Goal: Task Accomplishment & Management: Use online tool/utility

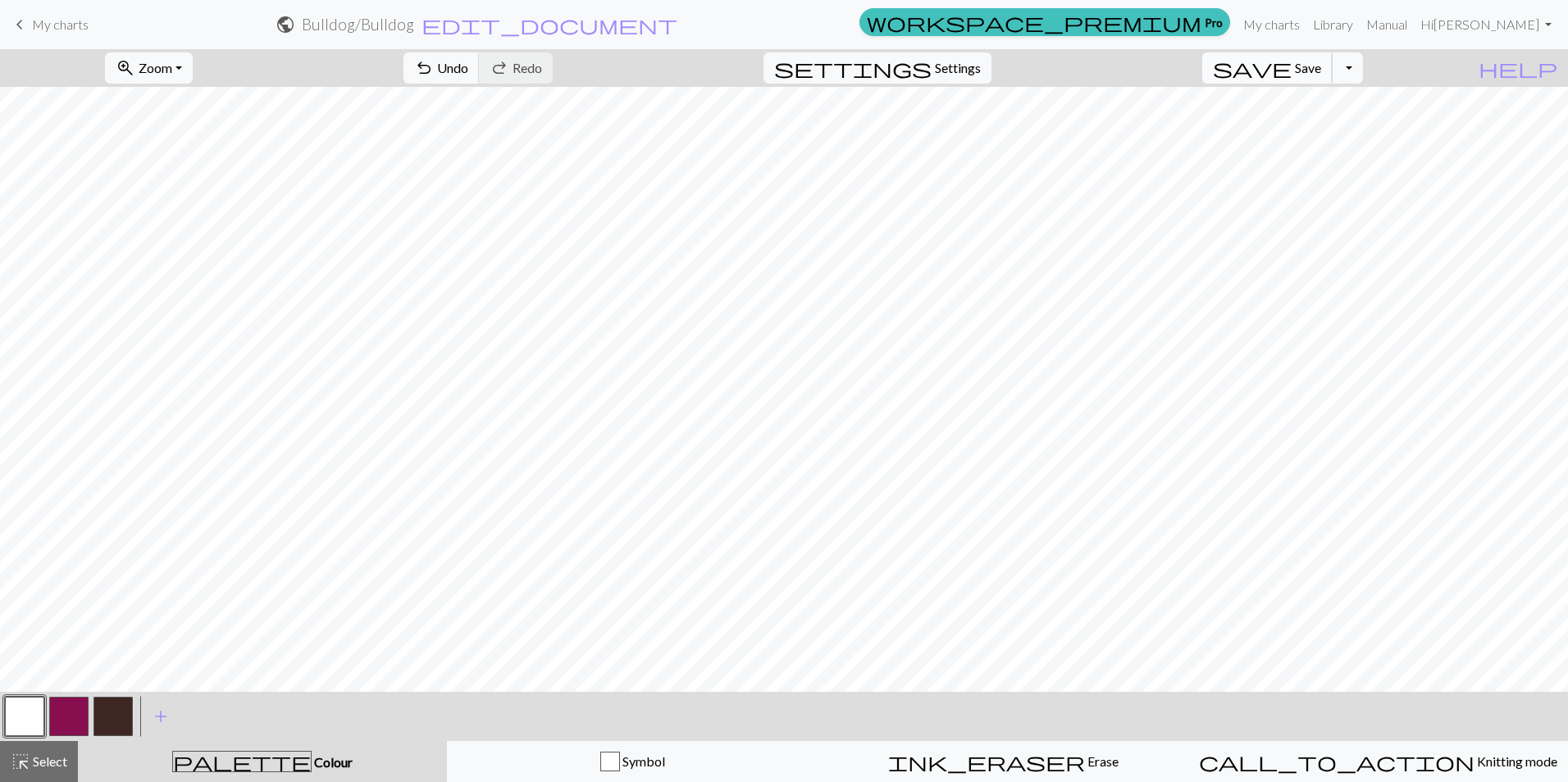
click at [1321, 65] on span "Save" at bounding box center [1307, 67] width 26 height 16
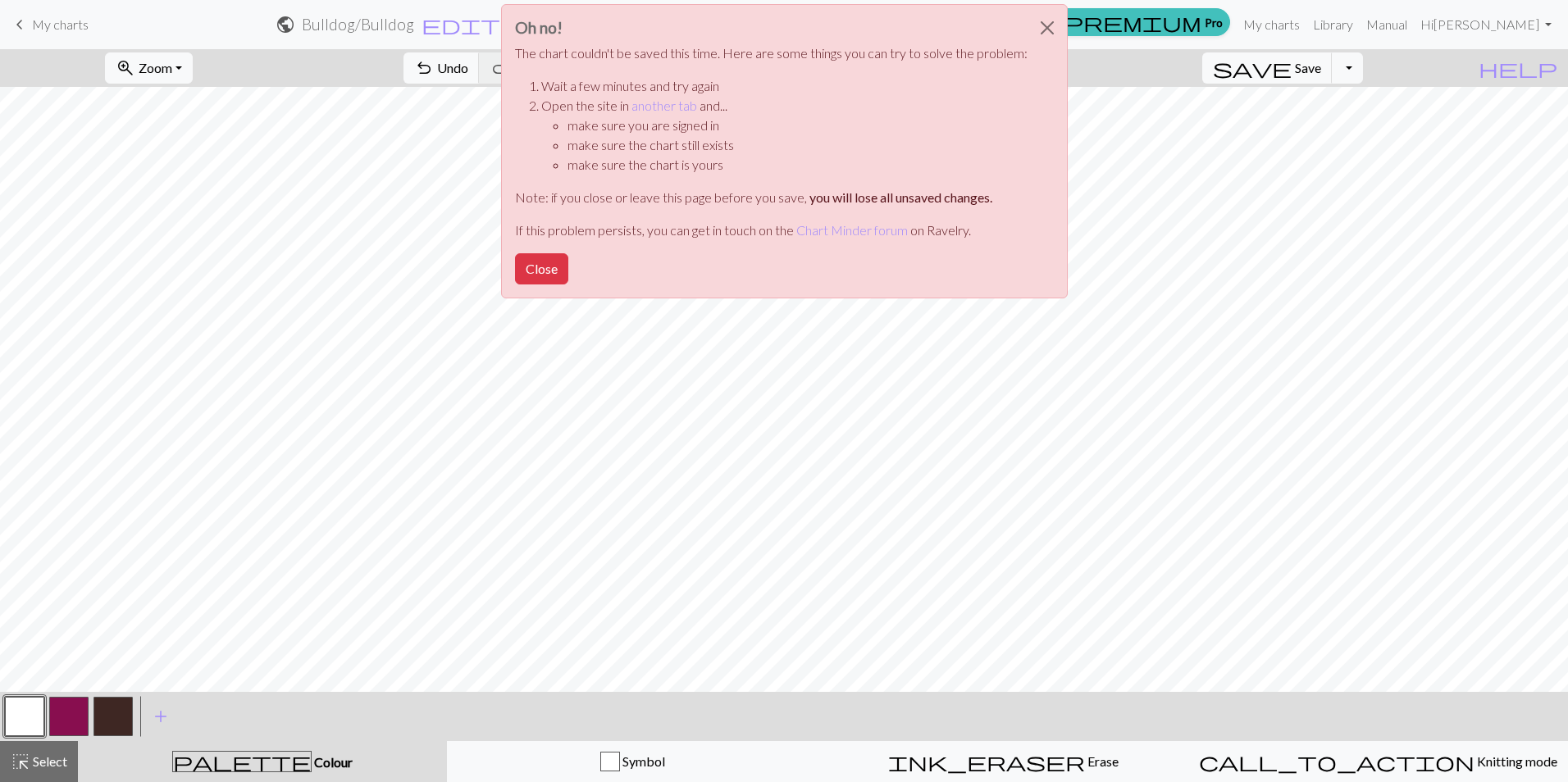
click at [1328, 72] on div "Oh no! The chart couldn't be saved this time. Here are some things you can try …" at bounding box center [784, 156] width 1568 height 311
click at [554, 273] on button "Close" at bounding box center [542, 269] width 53 height 31
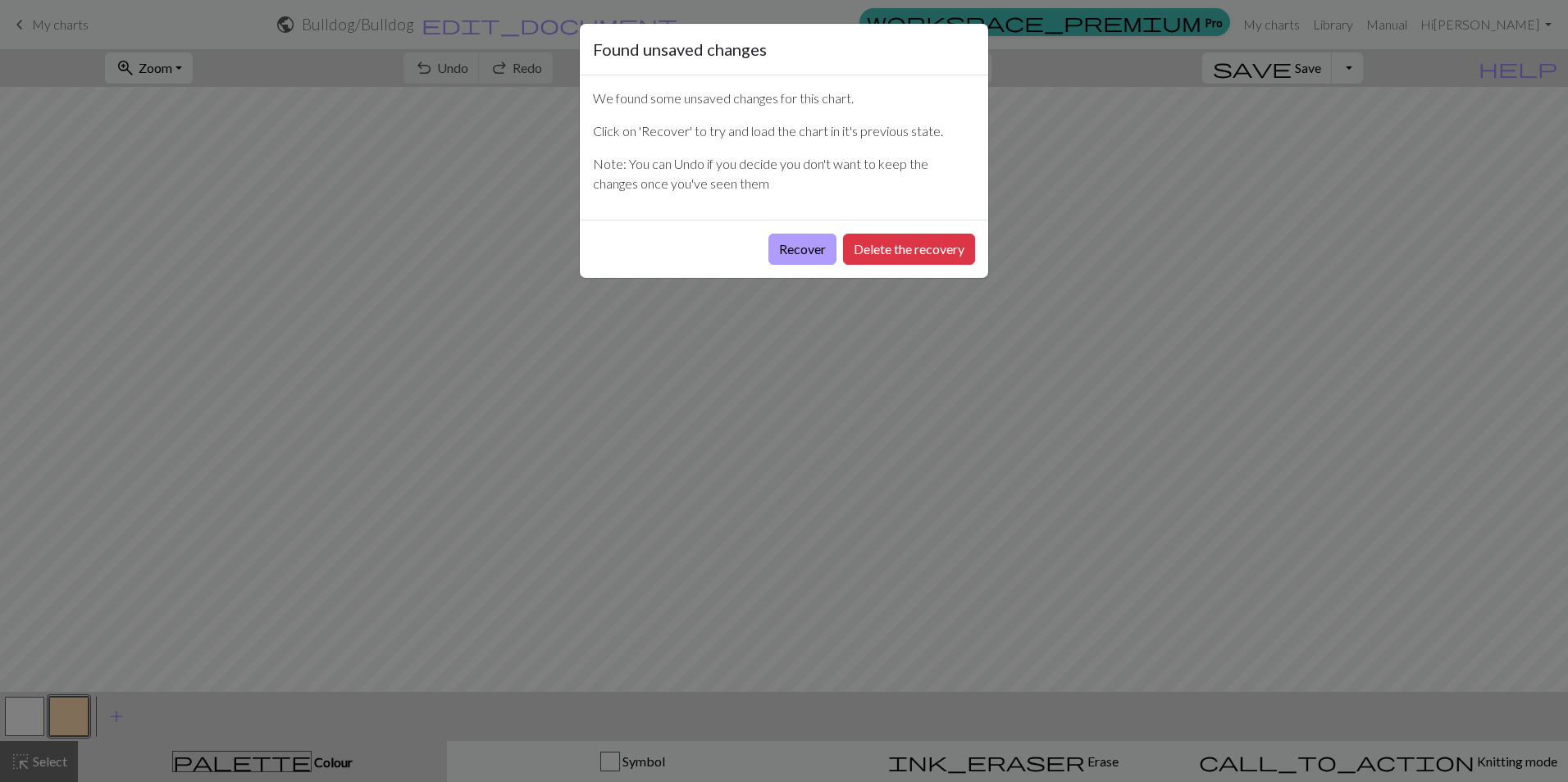
click at [795, 249] on button "Recover" at bounding box center [802, 250] width 68 height 31
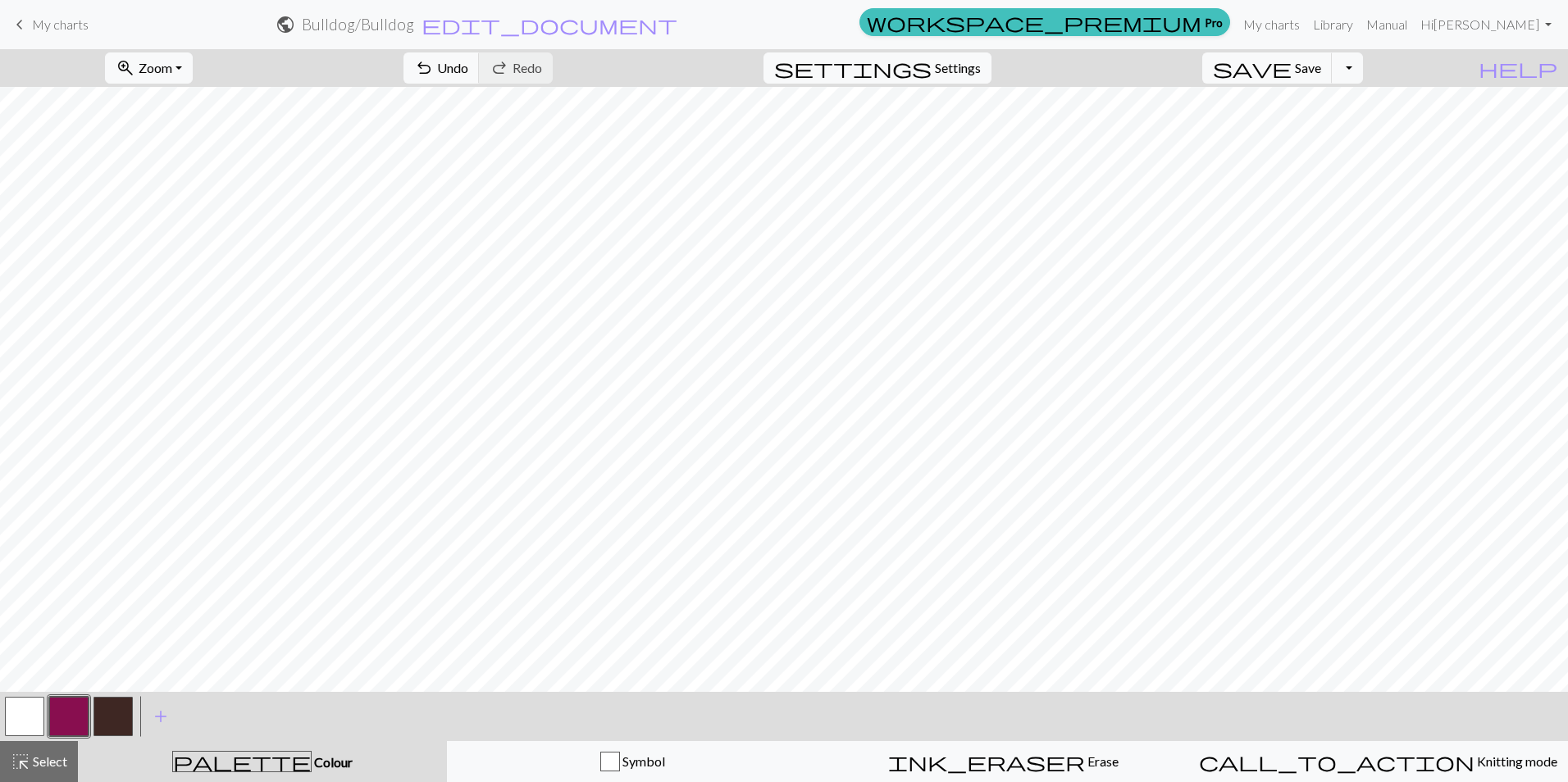
click at [34, 717] on button "button" at bounding box center [24, 716] width 40 height 40
click at [56, 706] on button "button" at bounding box center [68, 716] width 40 height 40
click at [85, 714] on button "button" at bounding box center [68, 716] width 40 height 40
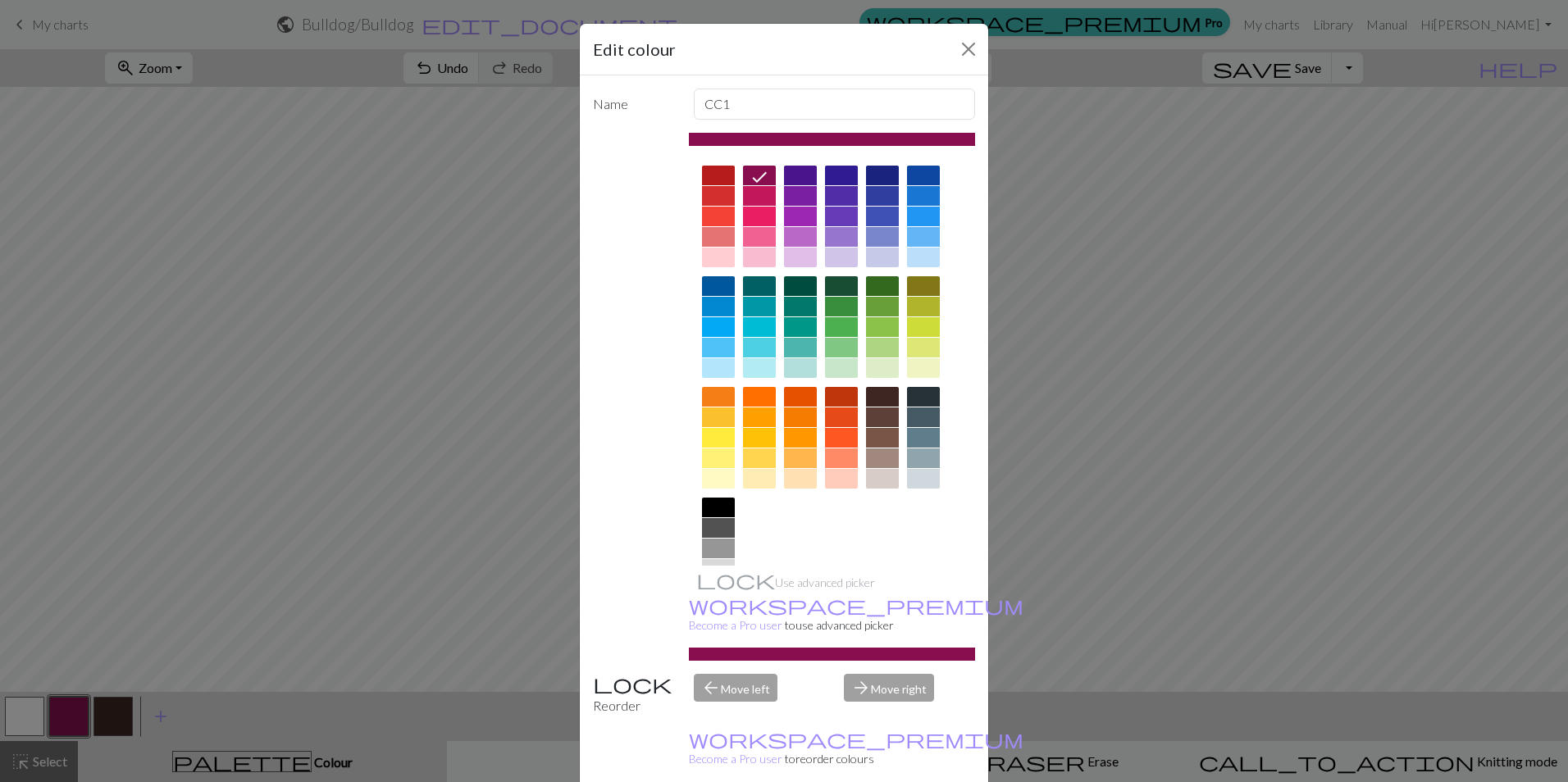
click at [134, 599] on div "Edit colour Name CC1 Use advanced picker workspace_premium Become a Pro user to…" at bounding box center [784, 391] width 1568 height 782
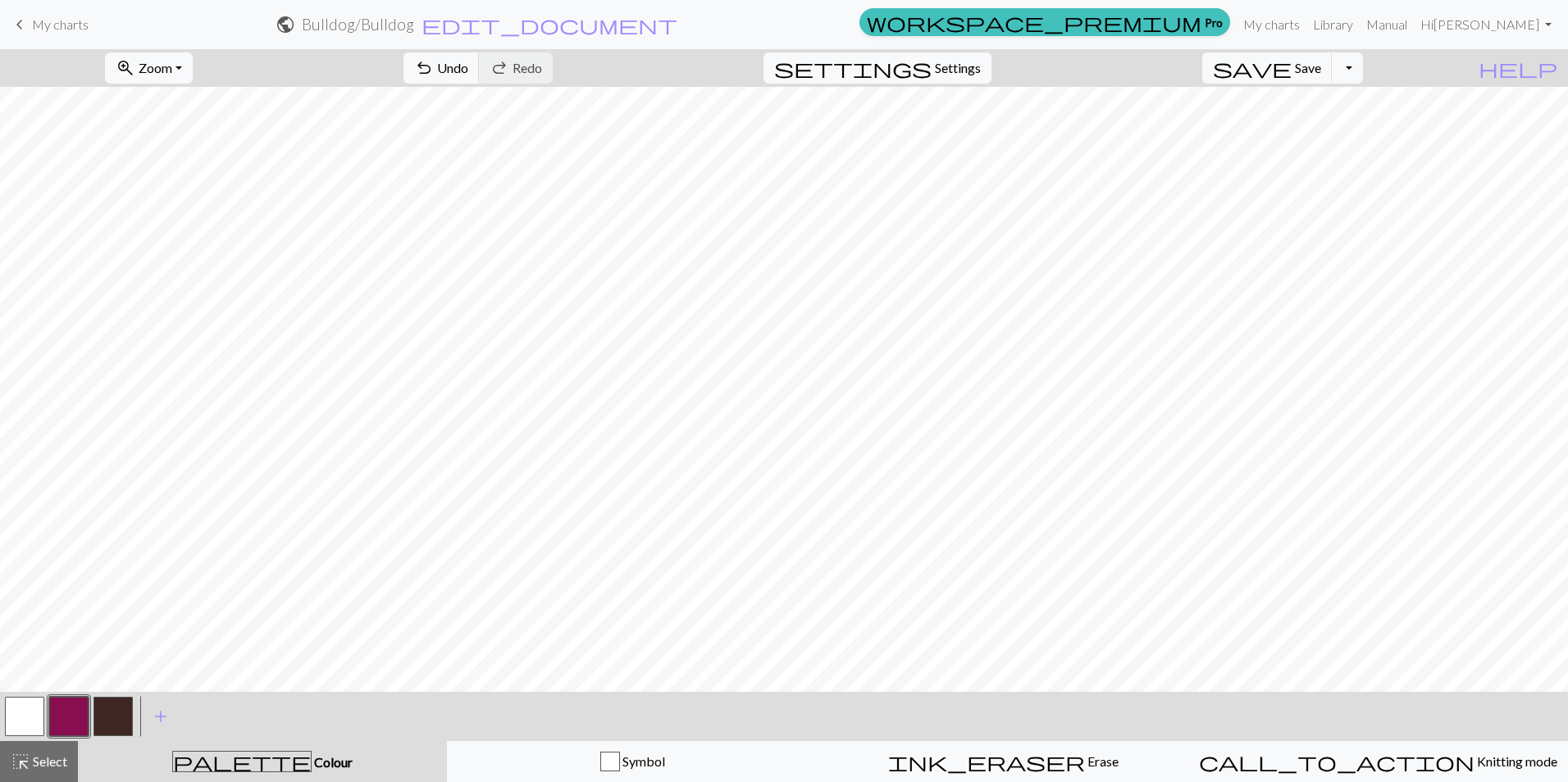
click at [9, 711] on button "button" at bounding box center [24, 716] width 40 height 40
click at [76, 714] on button "button" at bounding box center [68, 716] width 40 height 40
click at [964, 73] on span "Settings" at bounding box center [958, 67] width 46 height 19
select select "aran"
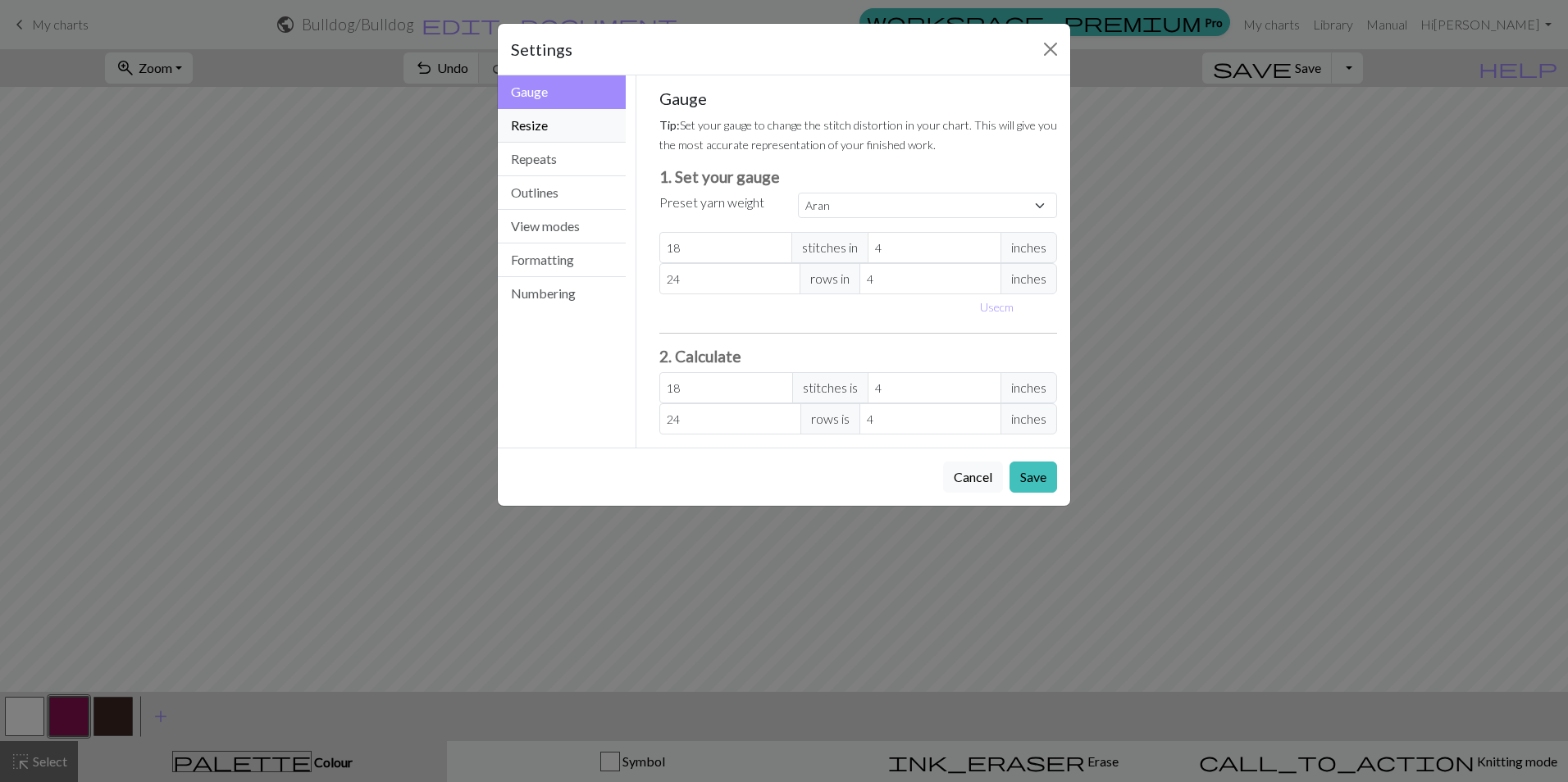
click at [550, 121] on button "Resize" at bounding box center [561, 125] width 128 height 33
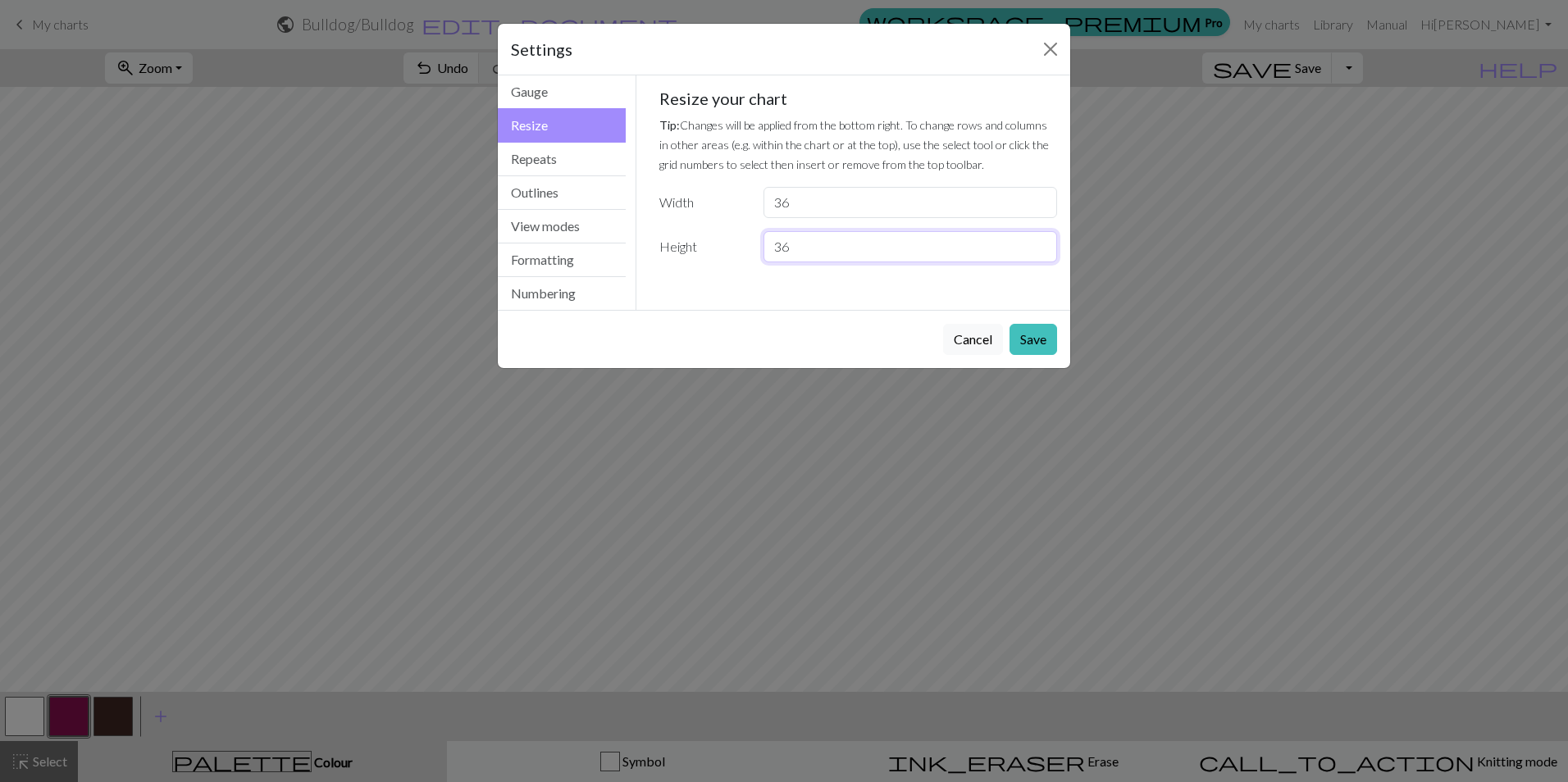
click at [1008, 244] on input "36" at bounding box center [910, 247] width 294 height 31
type input "3"
type input "42"
click at [1032, 345] on button "Save" at bounding box center [1034, 340] width 48 height 31
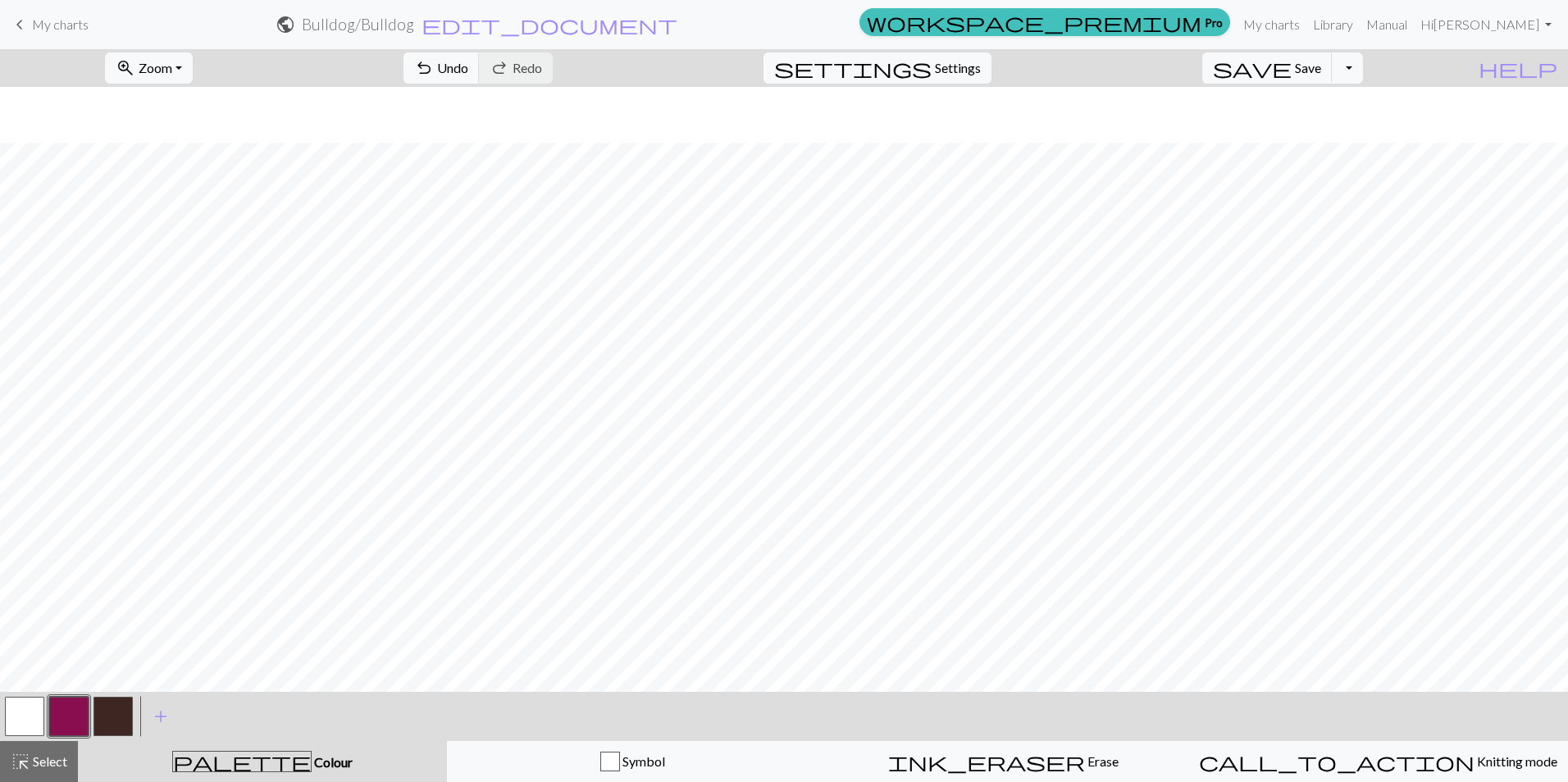
scroll to position [169, 0]
click at [22, 715] on button "button" at bounding box center [24, 716] width 40 height 40
click at [68, 710] on button "button" at bounding box center [68, 716] width 40 height 40
drag, startPoint x: 954, startPoint y: 57, endPoint x: 942, endPoint y: 51, distance: 13.4
click at [951, 50] on div "settings Settings" at bounding box center [877, 67] width 252 height 38
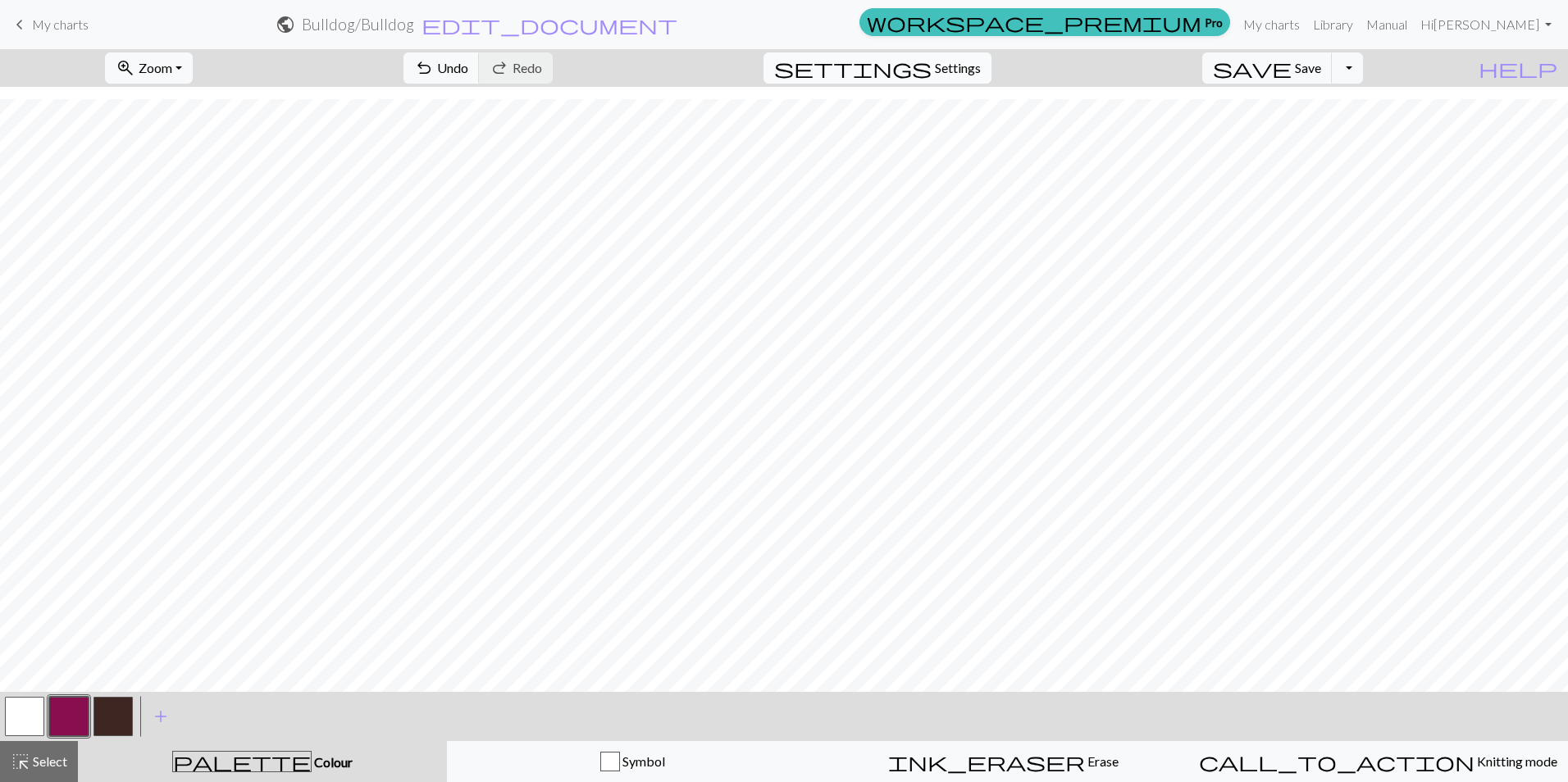
click at [969, 57] on button "settings Settings" at bounding box center [877, 68] width 228 height 31
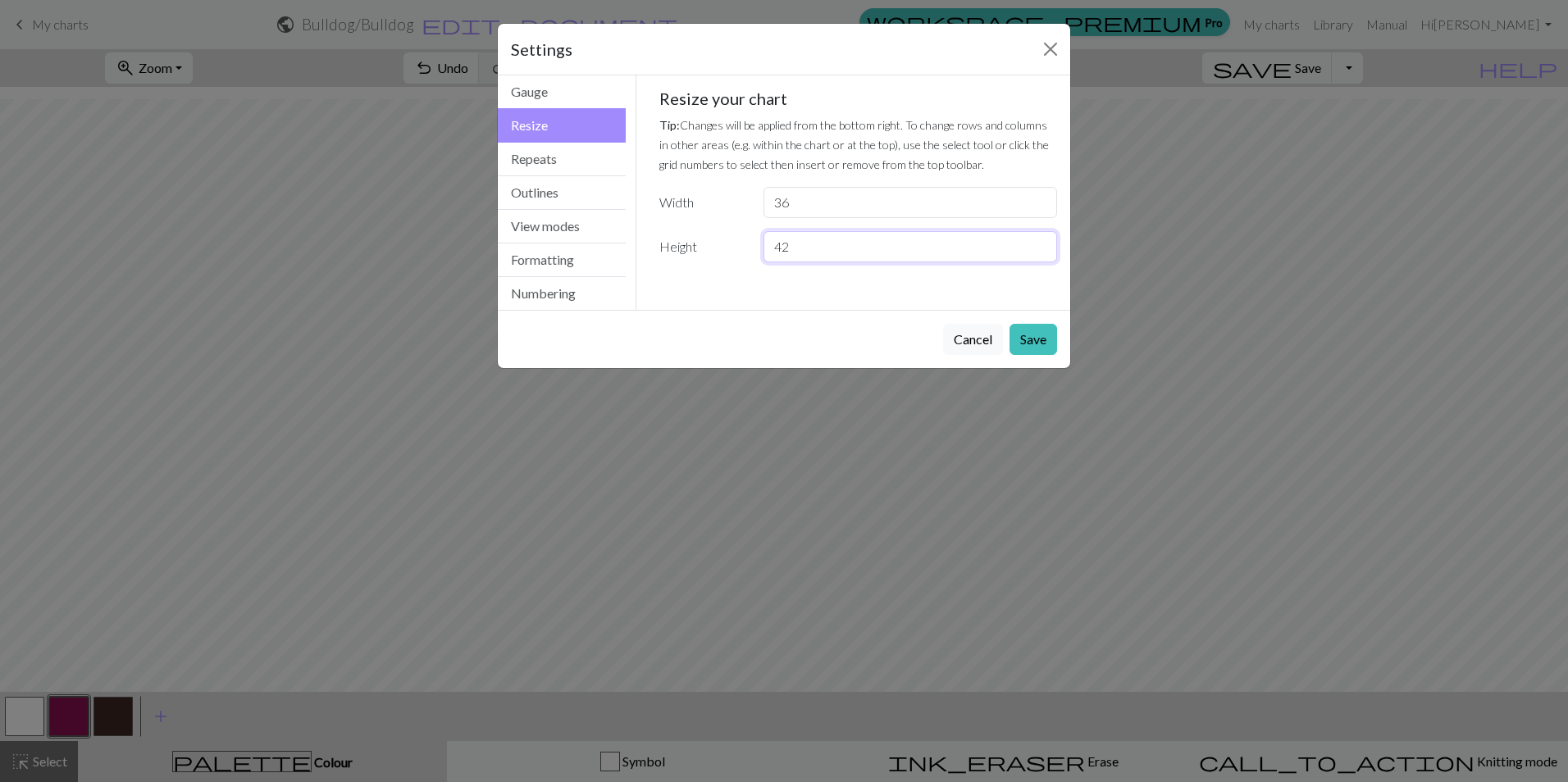
click at [800, 248] on input "42" at bounding box center [910, 247] width 294 height 31
click at [1042, 245] on input "43" at bounding box center [910, 247] width 294 height 31
click at [1042, 245] on input "44" at bounding box center [910, 247] width 294 height 31
click at [1042, 245] on input "45" at bounding box center [910, 247] width 294 height 31
type input "46"
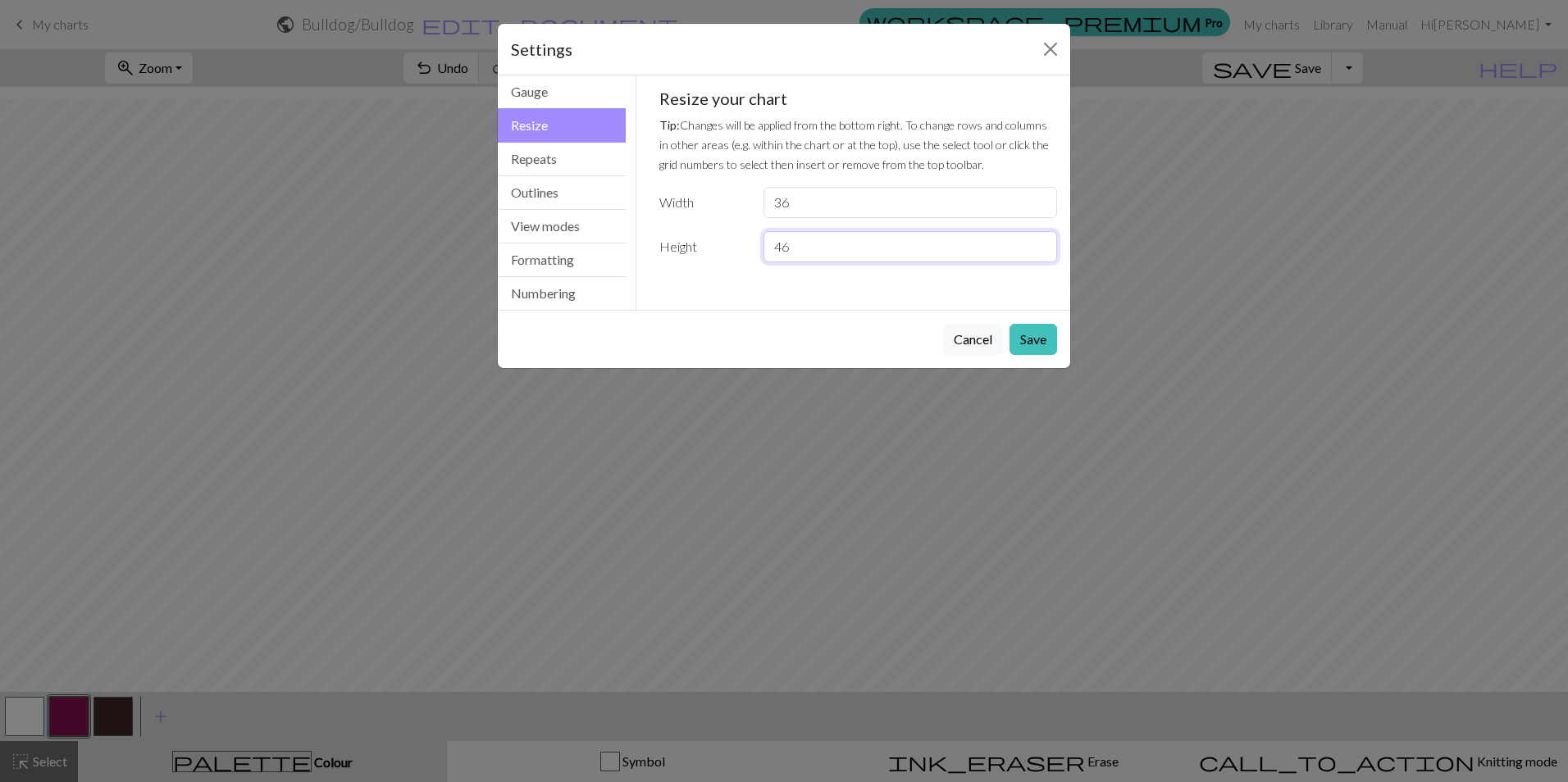
click at [1042, 245] on input "46" at bounding box center [910, 247] width 294 height 31
click at [1042, 335] on button "Save" at bounding box center [1034, 340] width 48 height 31
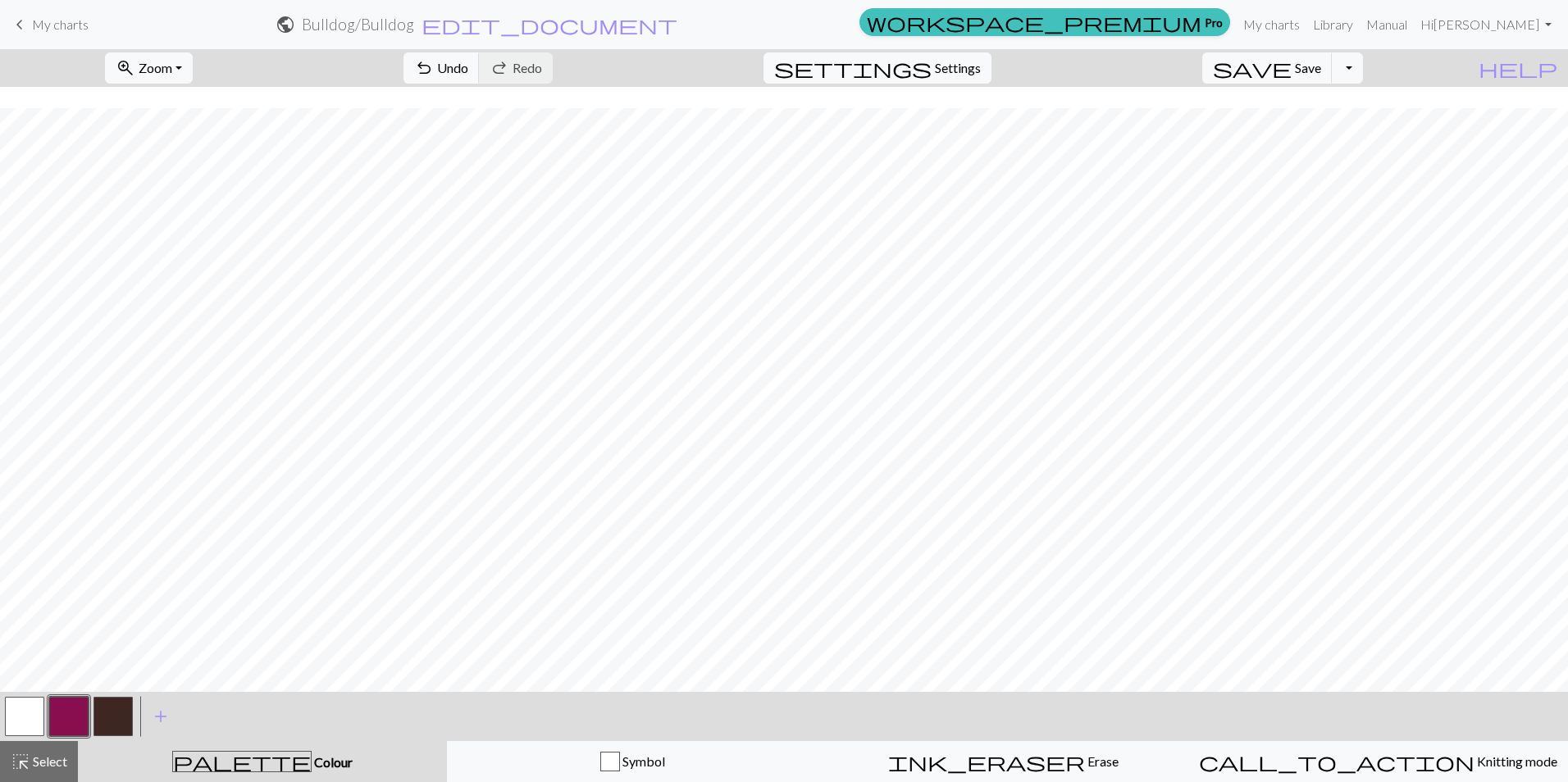
scroll to position [235, 0]
click at [84, 719] on button "button" at bounding box center [68, 716] width 40 height 40
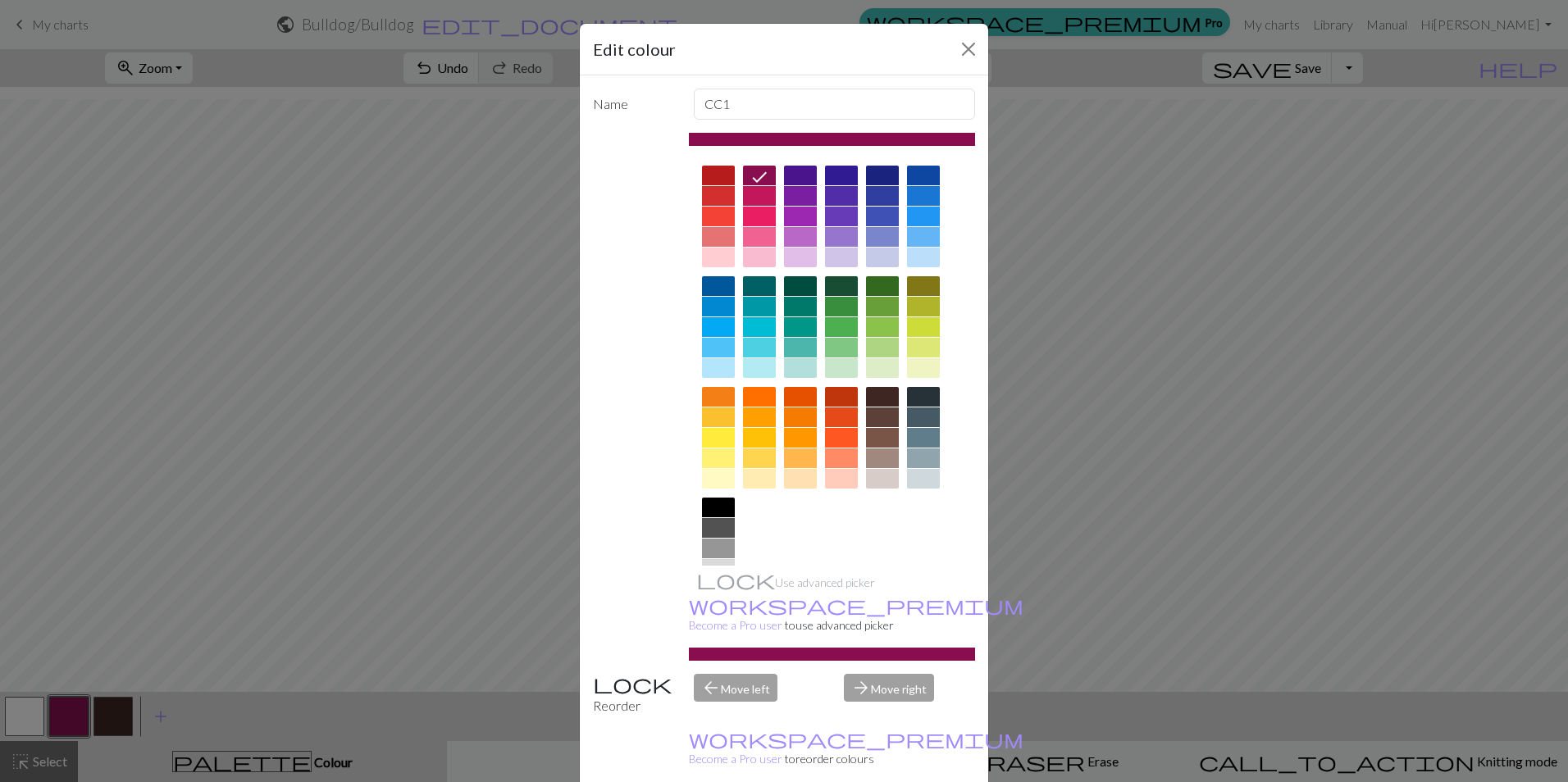
click at [328, 612] on div "Edit colour Name CC1 Use advanced picker workspace_premium Become a Pro user to…" at bounding box center [784, 391] width 1568 height 782
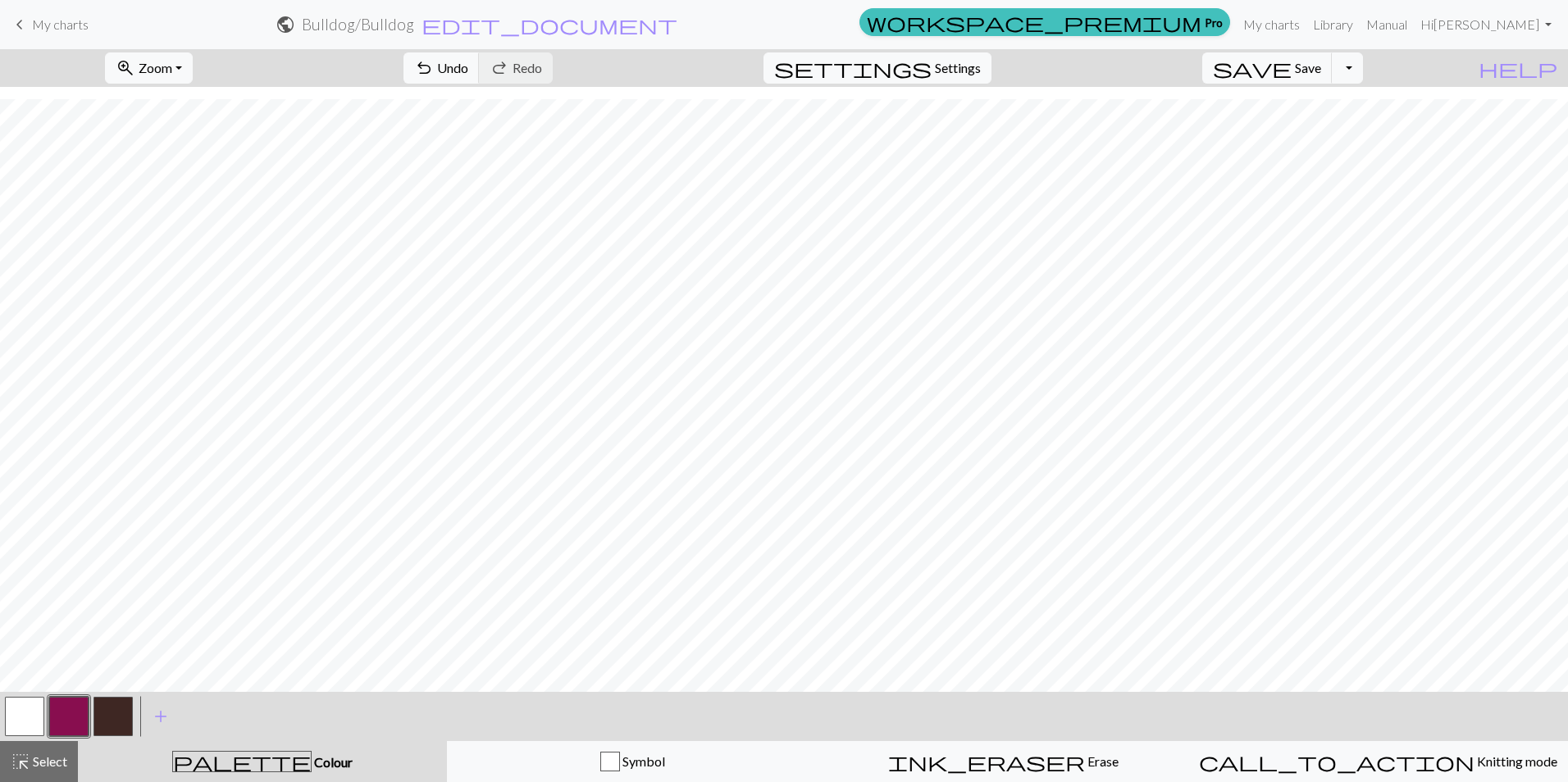
click at [18, 717] on button "button" at bounding box center [24, 716] width 40 height 40
click at [63, 718] on button "button" at bounding box center [68, 716] width 40 height 40
click at [23, 707] on button "button" at bounding box center [24, 716] width 40 height 40
click at [85, 705] on button "button" at bounding box center [68, 716] width 40 height 40
click at [14, 714] on button "button" at bounding box center [24, 716] width 40 height 40
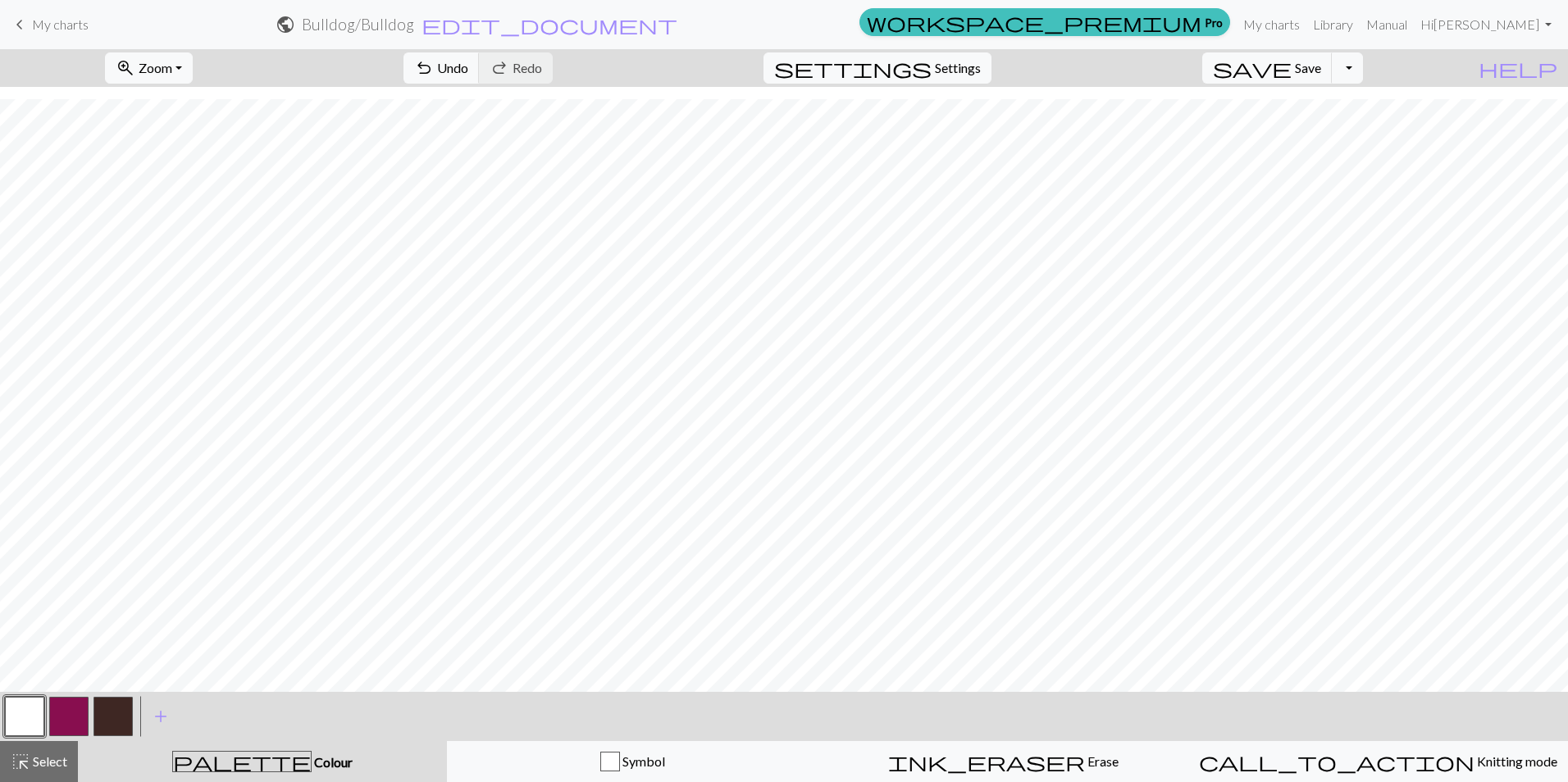
drag, startPoint x: 68, startPoint y: 705, endPoint x: 102, endPoint y: 686, distance: 38.9
click at [70, 705] on button "button" at bounding box center [68, 716] width 40 height 40
click at [29, 718] on button "button" at bounding box center [24, 716] width 40 height 40
drag, startPoint x: 77, startPoint y: 719, endPoint x: 99, endPoint y: 712, distance: 23.1
click at [80, 718] on button "button" at bounding box center [68, 716] width 40 height 40
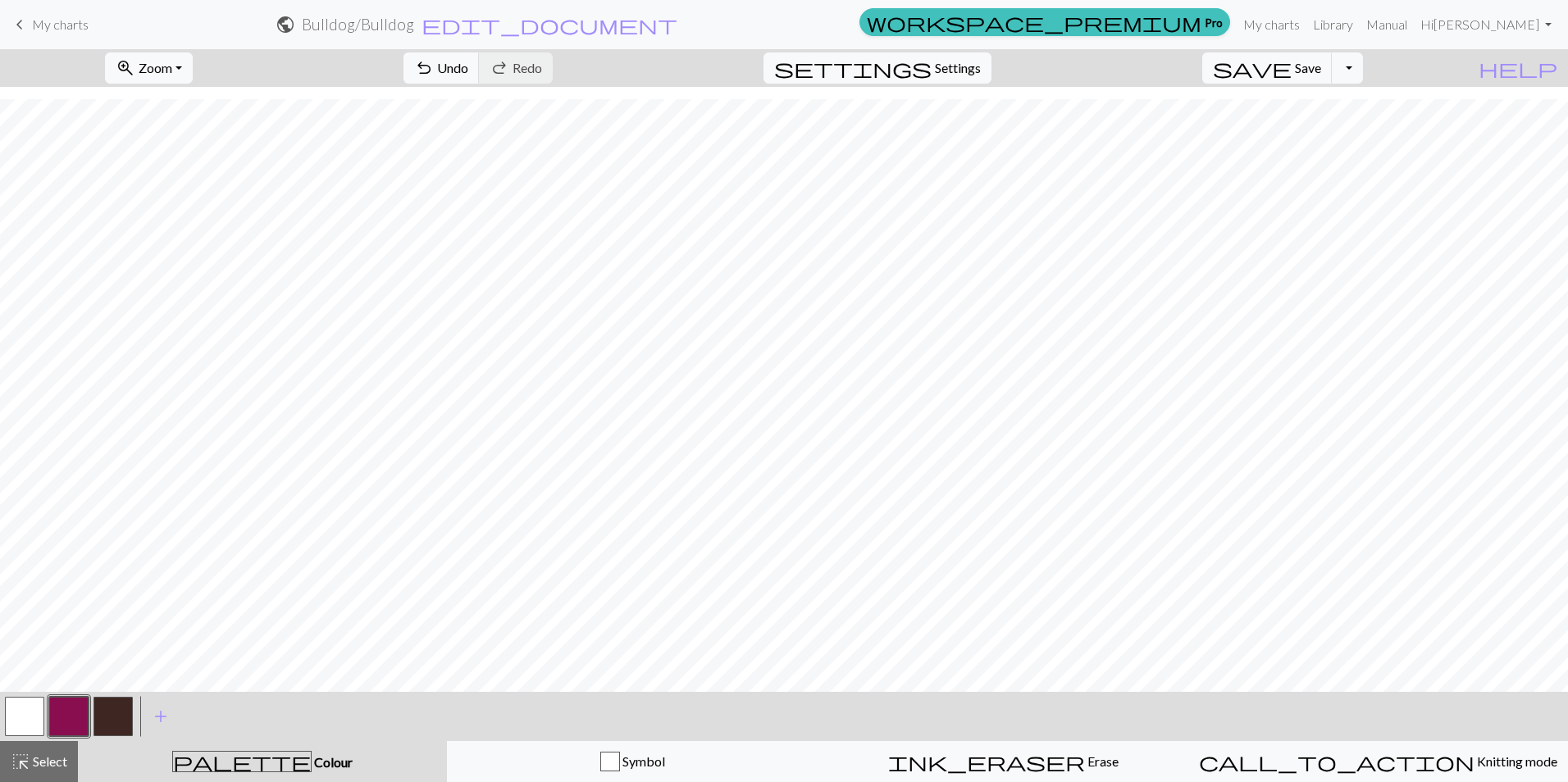
click at [34, 725] on button "button" at bounding box center [24, 716] width 40 height 40
click at [81, 722] on button "button" at bounding box center [68, 716] width 40 height 40
click at [21, 712] on button "button" at bounding box center [24, 716] width 40 height 40
click at [72, 722] on button "button" at bounding box center [68, 716] width 40 height 40
click at [26, 709] on button "button" at bounding box center [24, 716] width 40 height 40
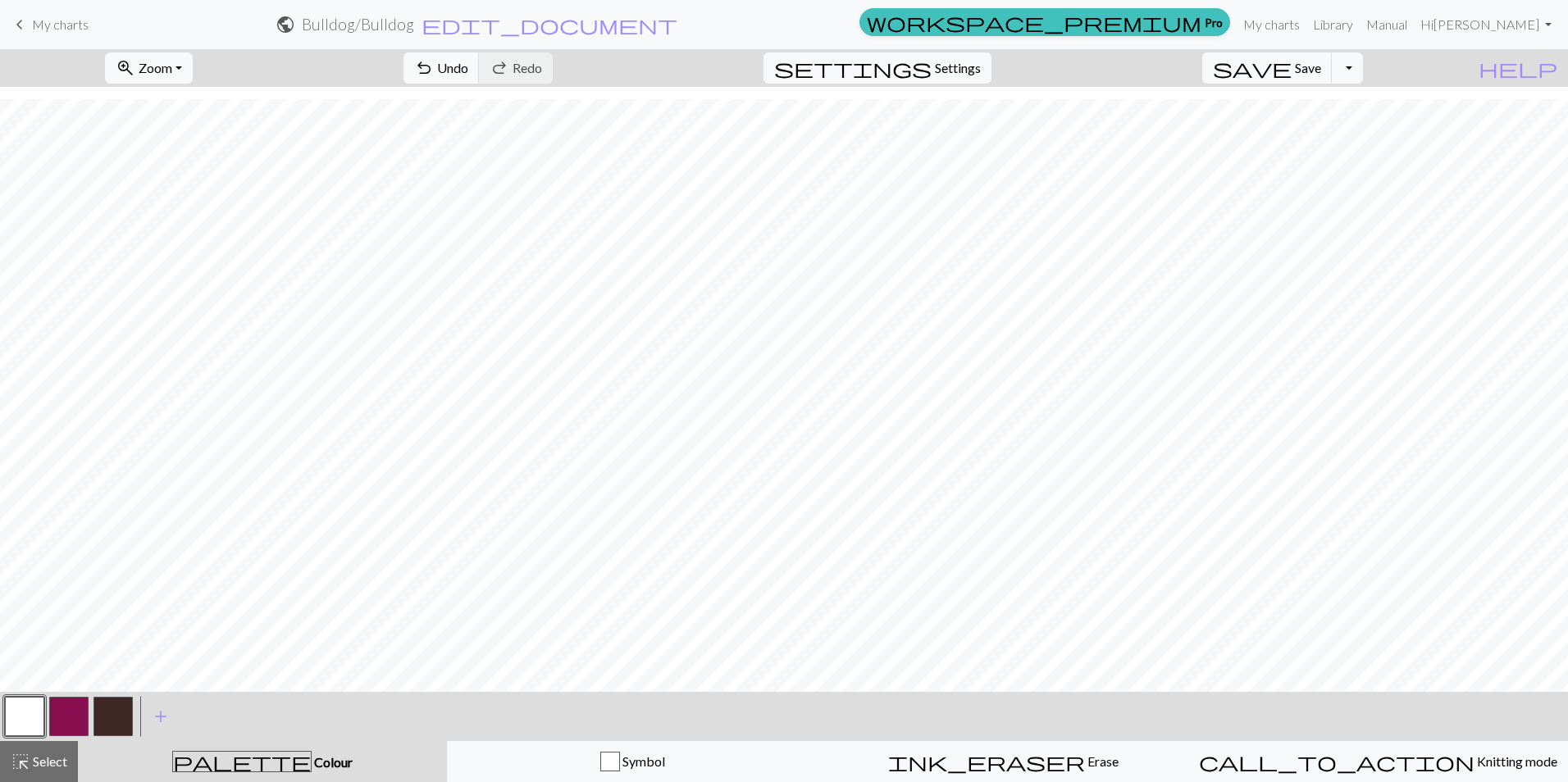
click at [69, 709] on button "button" at bounding box center [68, 716] width 40 height 40
drag, startPoint x: 5, startPoint y: 718, endPoint x: 21, endPoint y: 719, distance: 16.0
click at [7, 718] on button "button" at bounding box center [24, 716] width 40 height 40
click at [53, 703] on button "button" at bounding box center [68, 716] width 40 height 40
click at [18, 724] on button "button" at bounding box center [24, 716] width 40 height 40
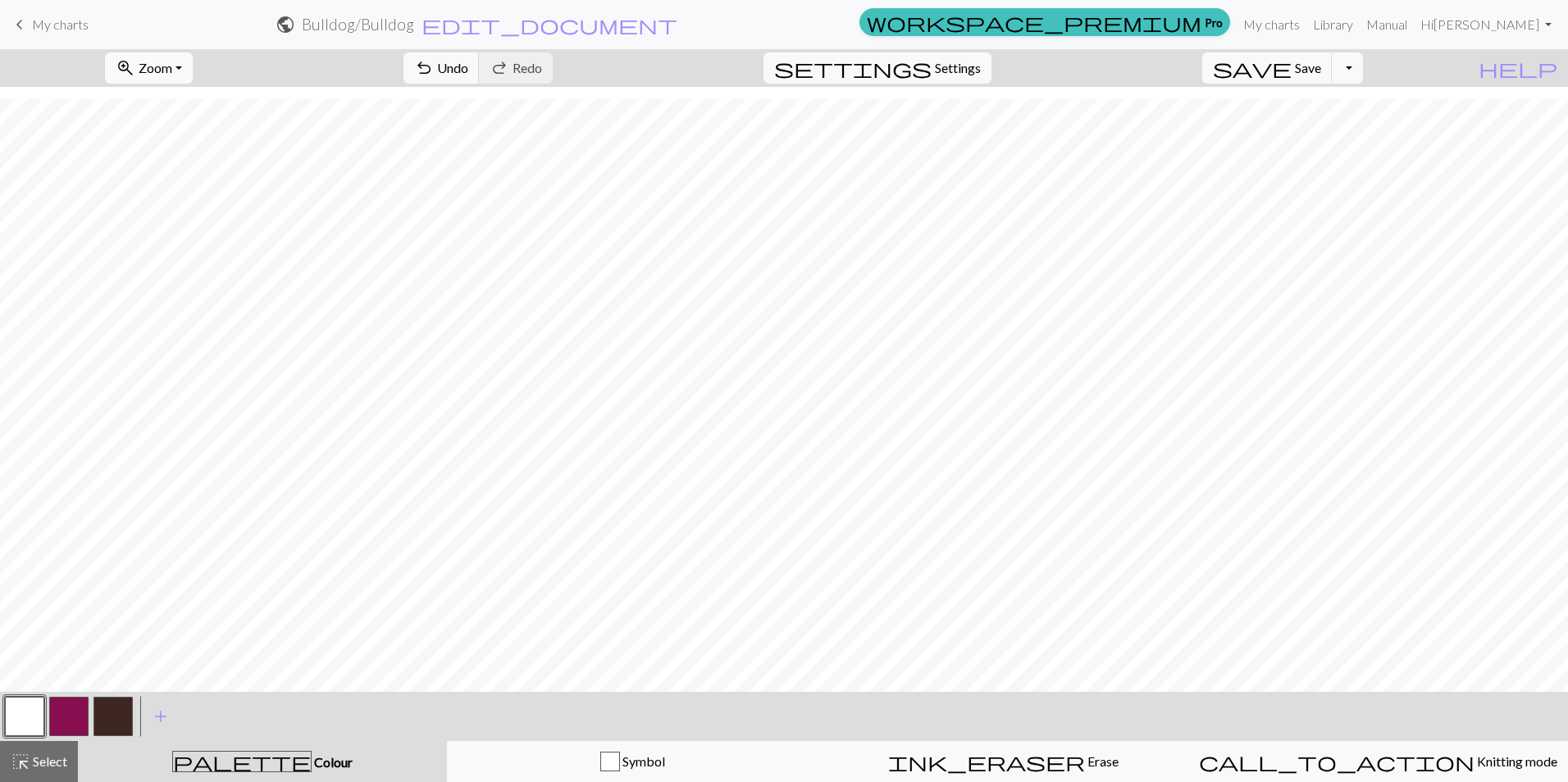
click at [193, 71] on button "zoom_in Zoom Zoom" at bounding box center [148, 68] width 88 height 31
click at [199, 184] on button "50%" at bounding box center [170, 196] width 130 height 26
click at [499, 17] on div "keyboard_arrow_left My charts public Bulldog / Bulldog edit_document Edit setti…" at bounding box center [784, 391] width 1568 height 782
